Goal: Task Accomplishment & Management: Manage account settings

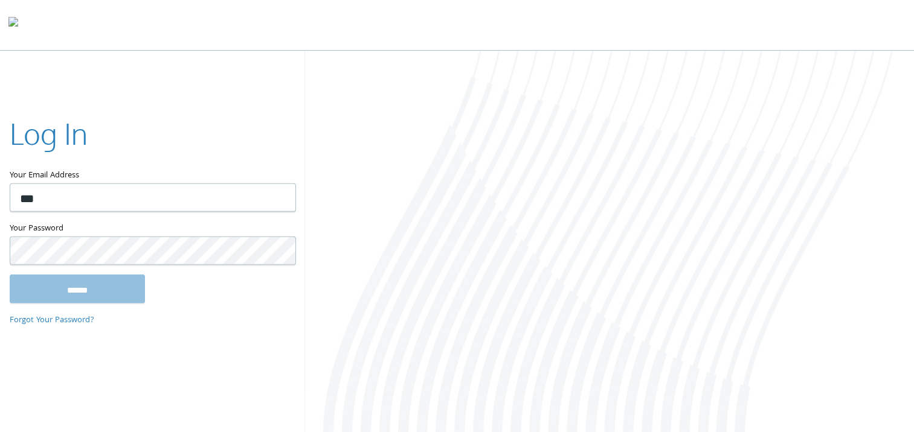
type input "**********"
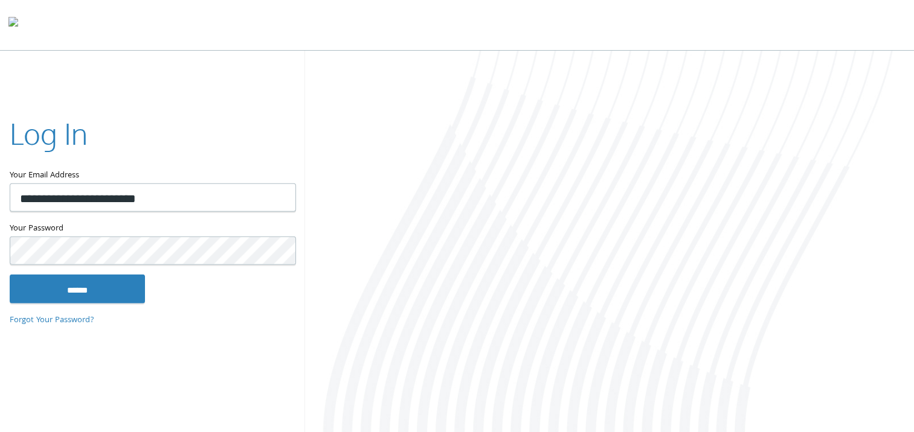
click at [10, 274] on input "******" at bounding box center [77, 288] width 135 height 29
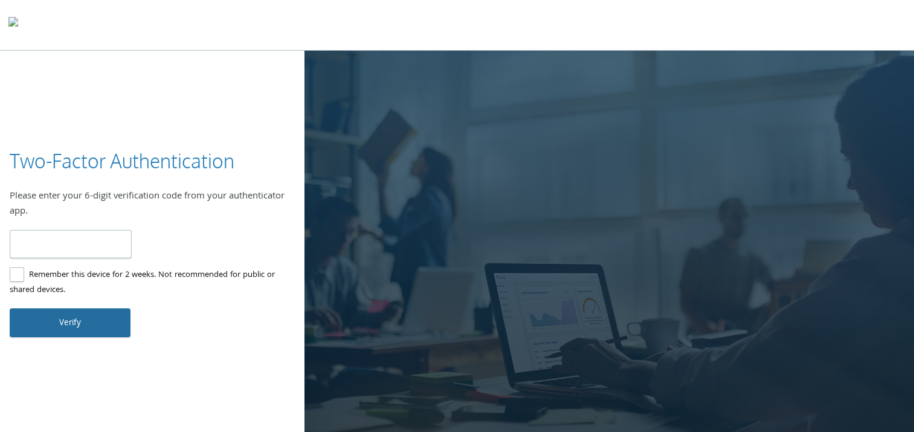
type input "******"
click at [53, 331] on button "Verify" at bounding box center [70, 323] width 121 height 29
